Goal: Find specific page/section: Find specific page/section

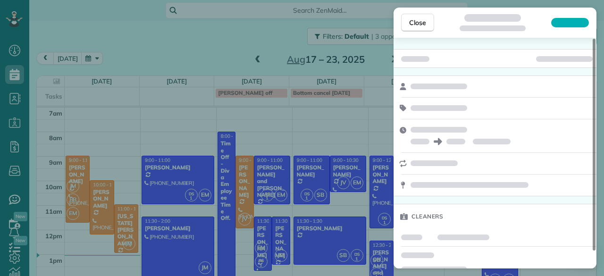
scroll to position [4, 4]
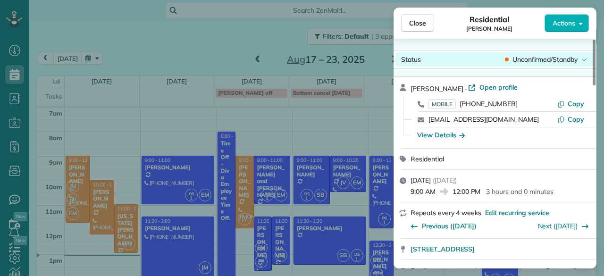
click at [541, 61] on span "Unconfirmed/Standby" at bounding box center [544, 59] width 65 height 9
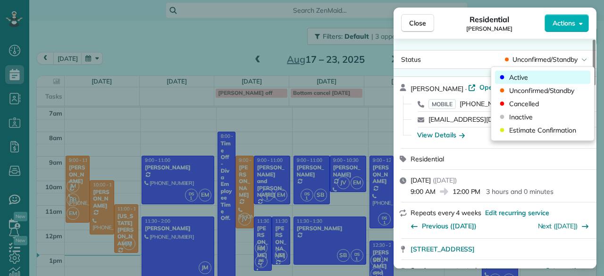
drag, startPoint x: 530, startPoint y: 70, endPoint x: 528, endPoint y: 80, distance: 10.5
click at [528, 80] on div "Active Unconfirmed/Standby Cancelled Inactive Estimate Confirmation" at bounding box center [542, 104] width 95 height 74
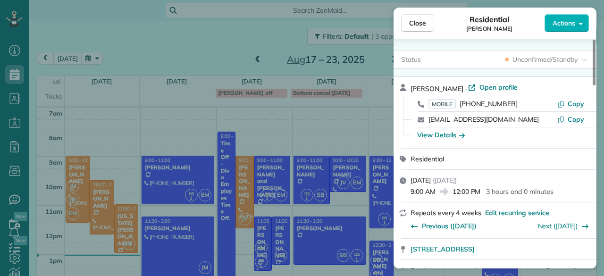
click at [528, 80] on div "[PERSON_NAME] · Open profile MOBILE [PHONE_NUMBER] Copy [EMAIL_ADDRESS][DOMAIN_…" at bounding box center [494, 112] width 203 height 71
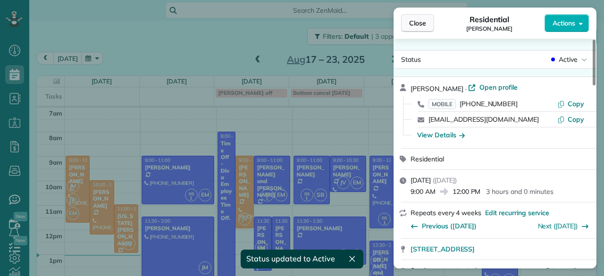
click at [414, 19] on span "Close" at bounding box center [417, 22] width 17 height 9
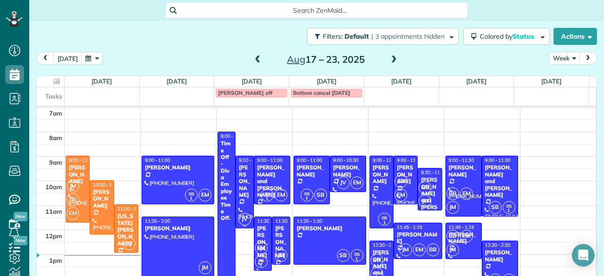
click at [243, 184] on div "[PERSON_NAME]" at bounding box center [244, 181] width 12 height 34
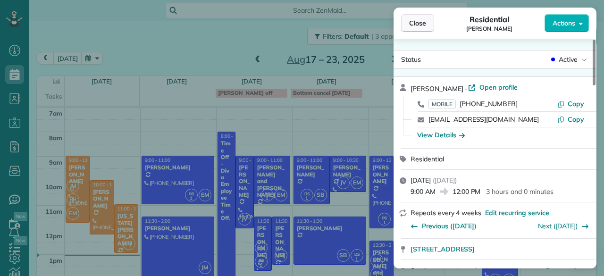
click at [407, 26] on button "Close" at bounding box center [417, 23] width 33 height 18
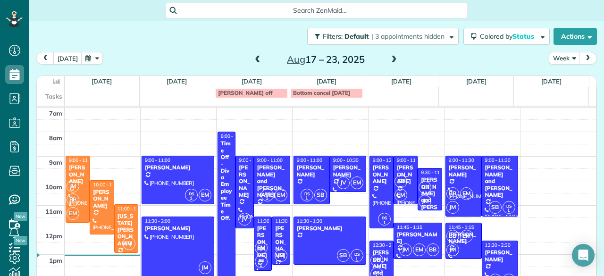
click at [253, 58] on span at bounding box center [257, 60] width 10 height 8
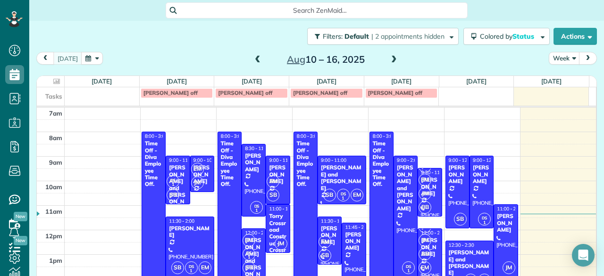
click at [389, 59] on span at bounding box center [394, 60] width 10 height 8
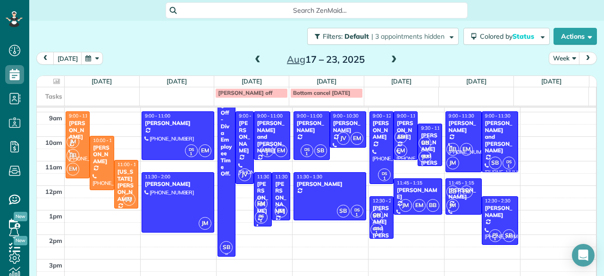
scroll to position [33, 0]
